Goal: Task Accomplishment & Management: Manage account settings

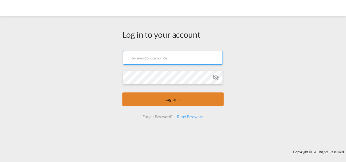
type input "[PERSON_NAME][EMAIL_ADDRESS][DOMAIN_NAME]"
click at [182, 102] on button "Log In" at bounding box center [172, 99] width 101 height 14
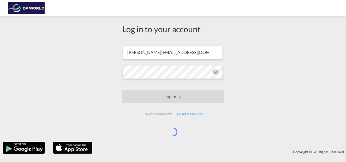
click at [206, 144] on div "Copyright © . All Rights Reserved" at bounding box center [173, 147] width 346 height 17
click at [198, 139] on div "Copyright © . All Rights Reserved" at bounding box center [173, 147] width 346 height 17
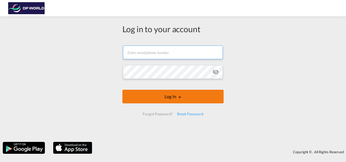
type input "[PERSON_NAME][EMAIL_ADDRESS][DOMAIN_NAME]"
click at [175, 98] on button "Log In" at bounding box center [172, 96] width 101 height 14
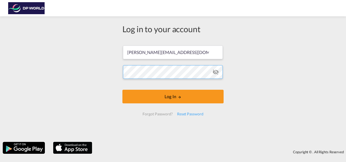
click at [122, 89] on button "Log In" at bounding box center [172, 96] width 101 height 14
